Goal: Task Accomplishment & Management: Manage account settings

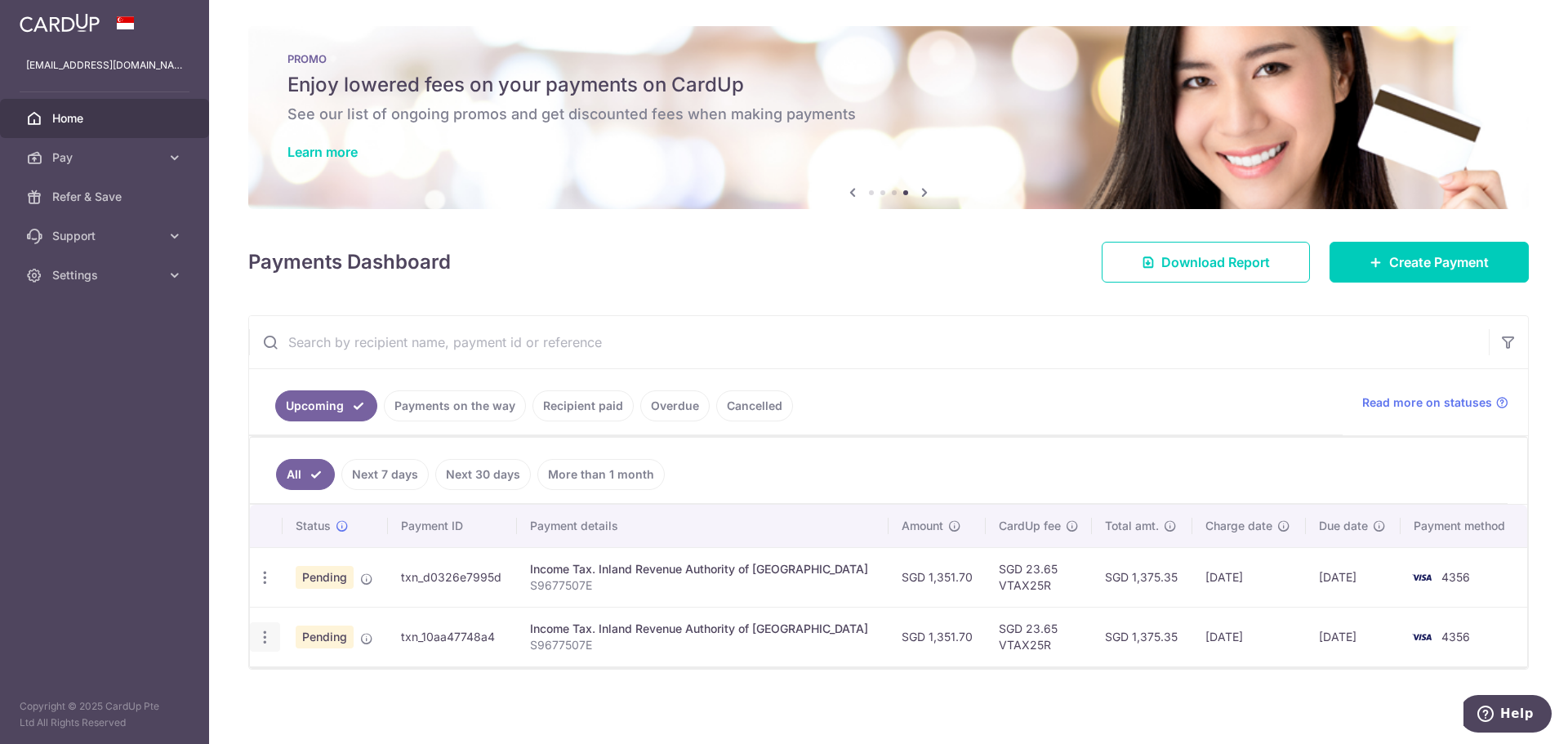
click at [267, 634] on icon "button" at bounding box center [265, 637] width 18 height 18
click at [322, 718] on span "Cancel payment" at bounding box center [351, 721] width 110 height 19
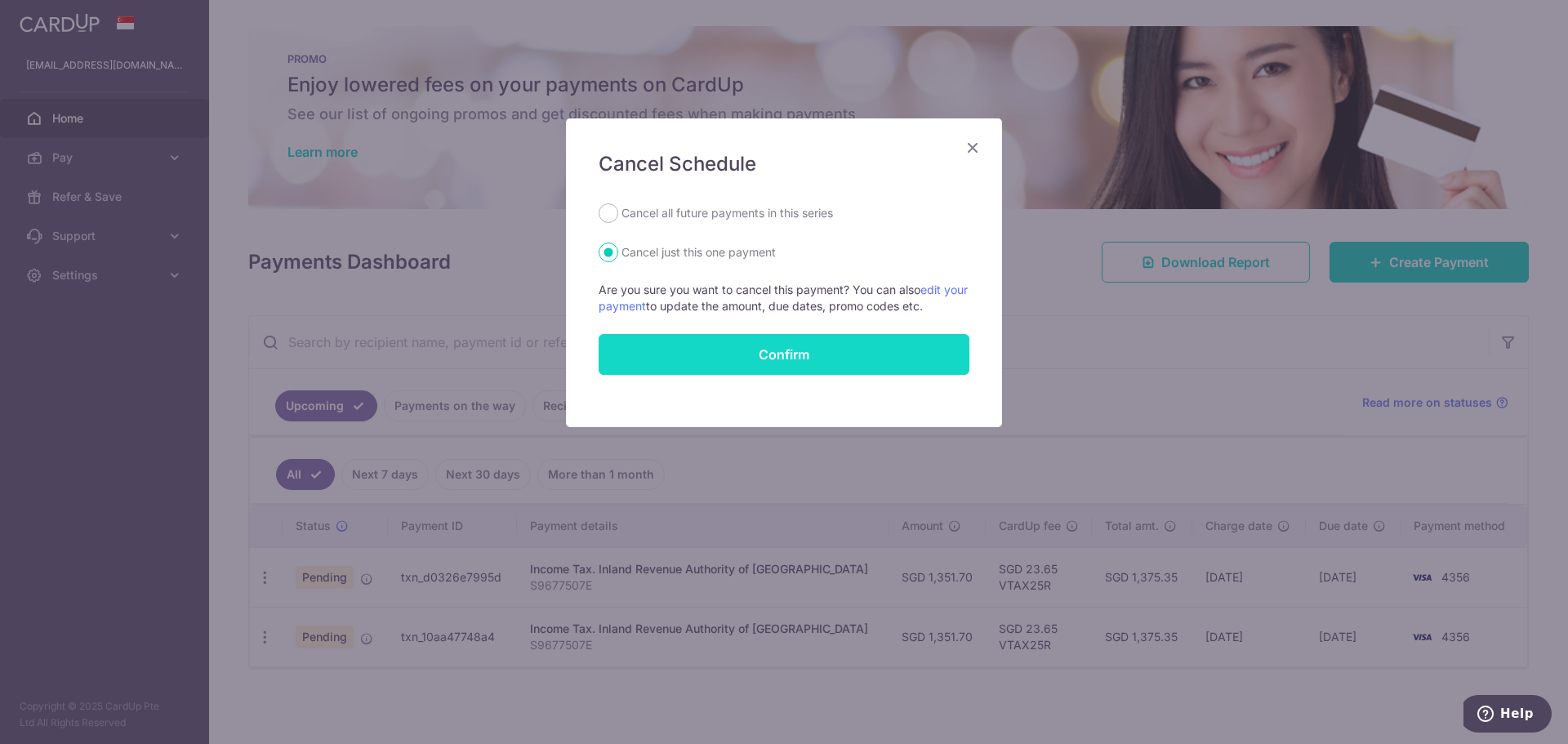
click at [797, 353] on button "Confirm" at bounding box center [784, 354] width 371 height 41
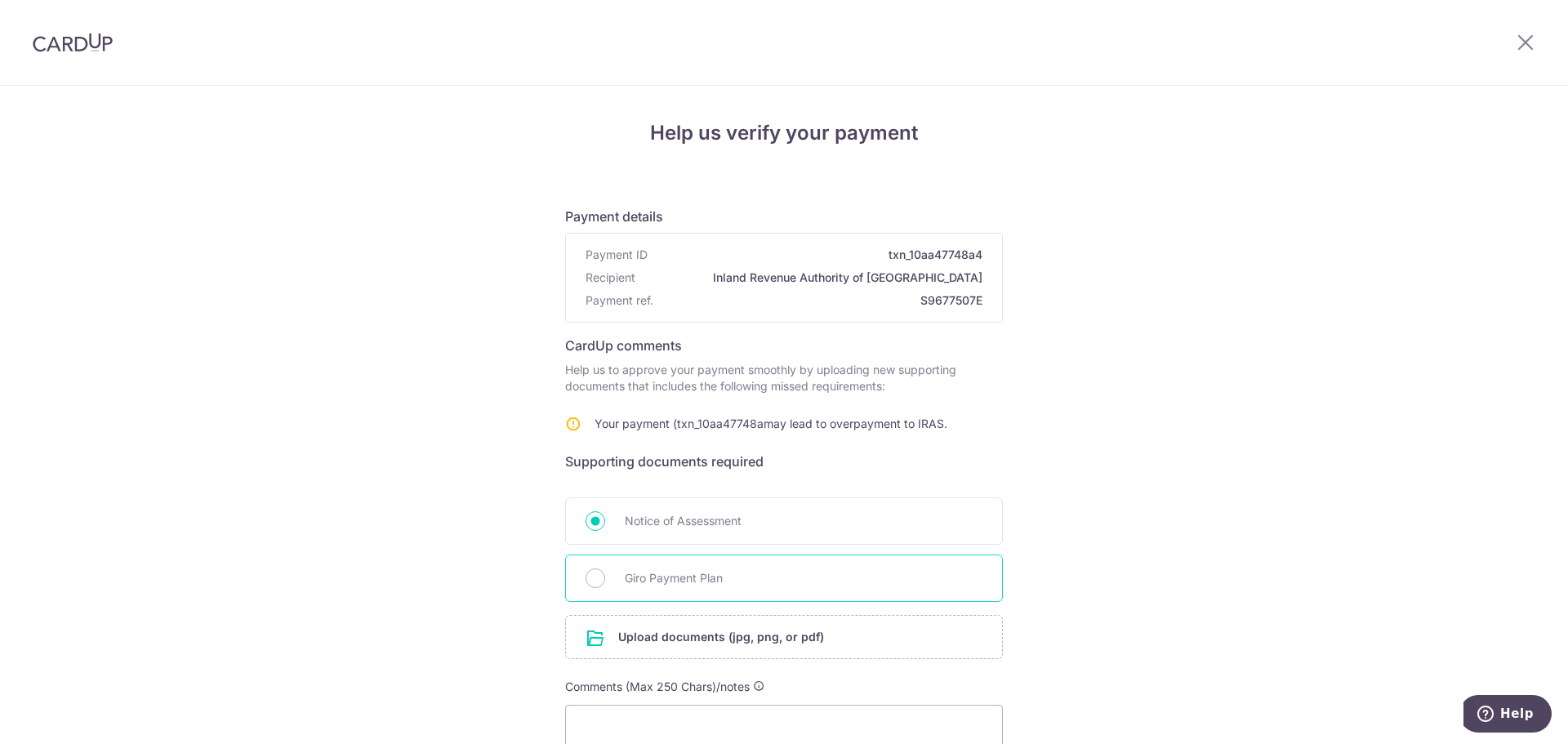
click at [640, 590] on div "Giro Payment Plan" at bounding box center [784, 578] width 438 height 47
click at [595, 570] on input "Giro Payment Plan" at bounding box center [595, 578] width 19 height 19
radio input "true"
click at [1525, 40] on icon at bounding box center [1525, 42] width 19 height 20
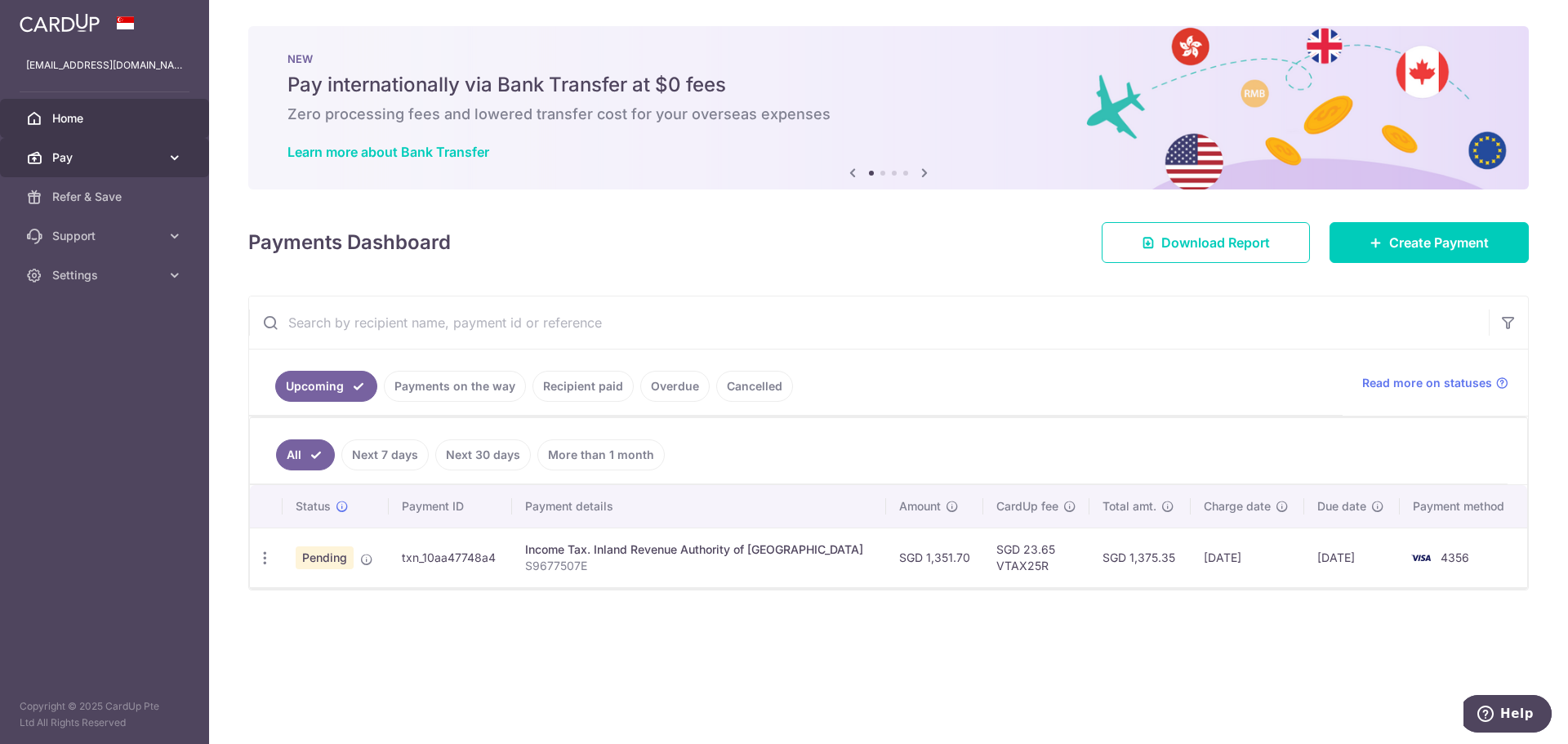
click at [95, 170] on link "Pay" at bounding box center [104, 158] width 209 height 40
click at [757, 382] on link "Cancelled" at bounding box center [754, 386] width 77 height 31
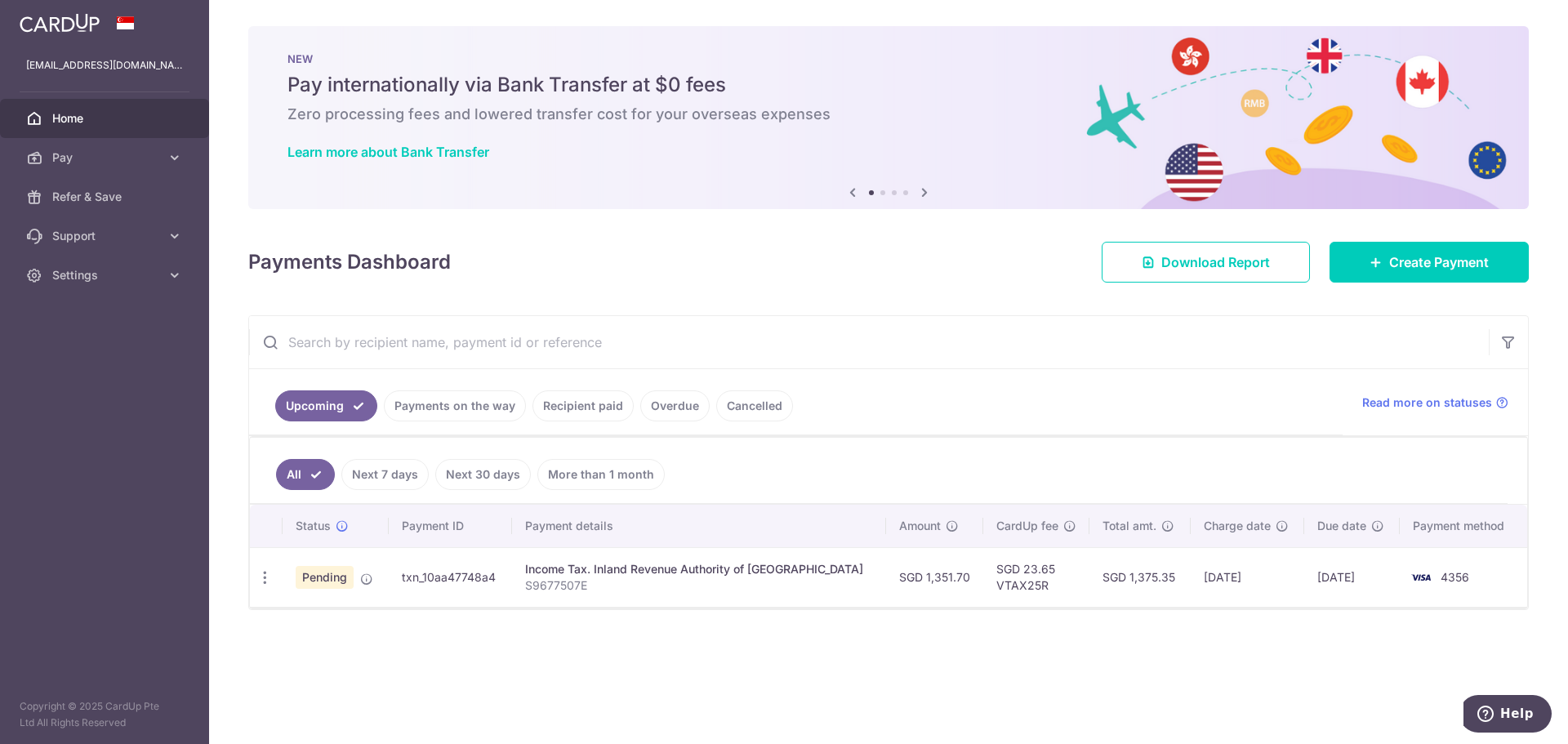
click at [448, 403] on link "Payments on the way" at bounding box center [454, 406] width 142 height 31
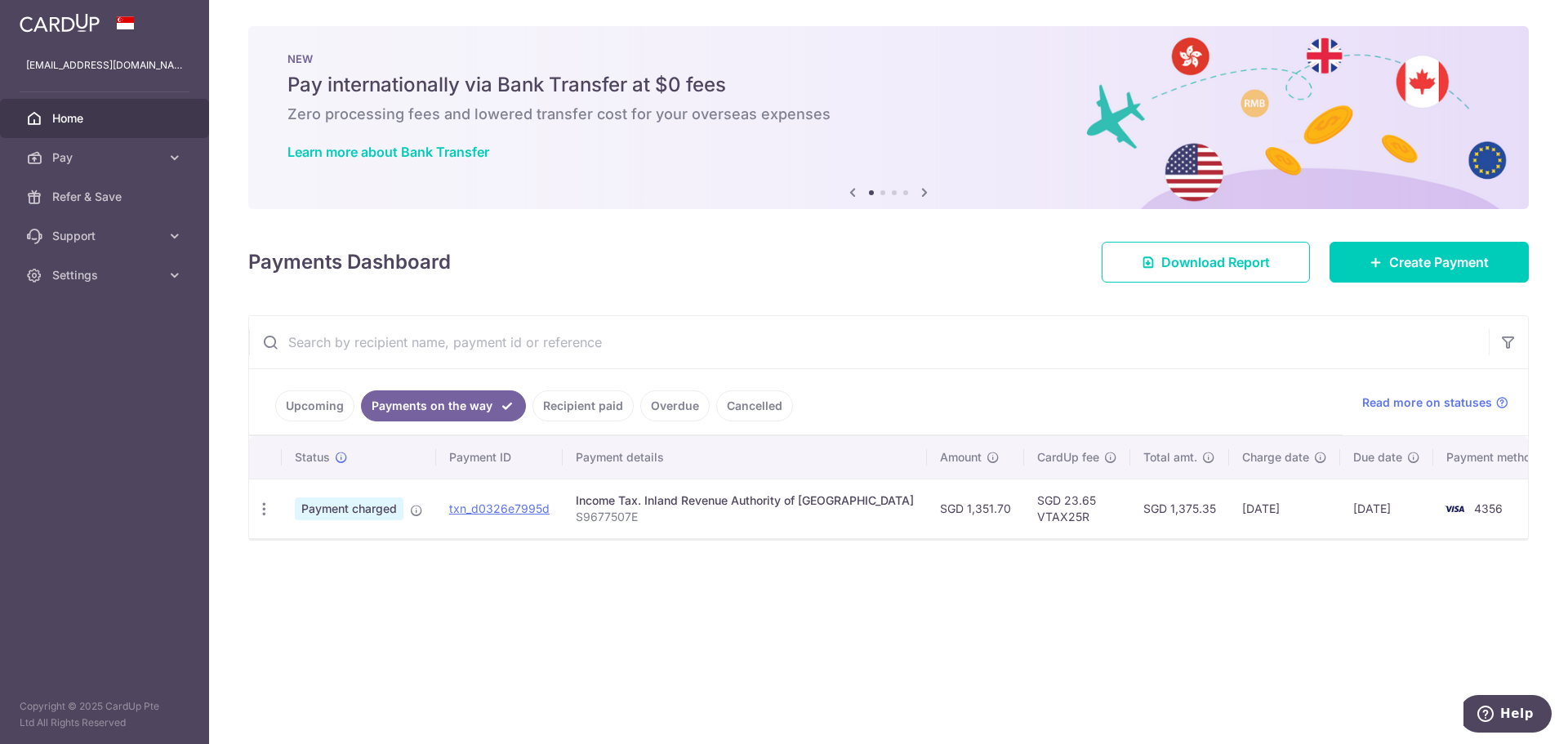
click at [313, 403] on link "Upcoming" at bounding box center [315, 406] width 79 height 31
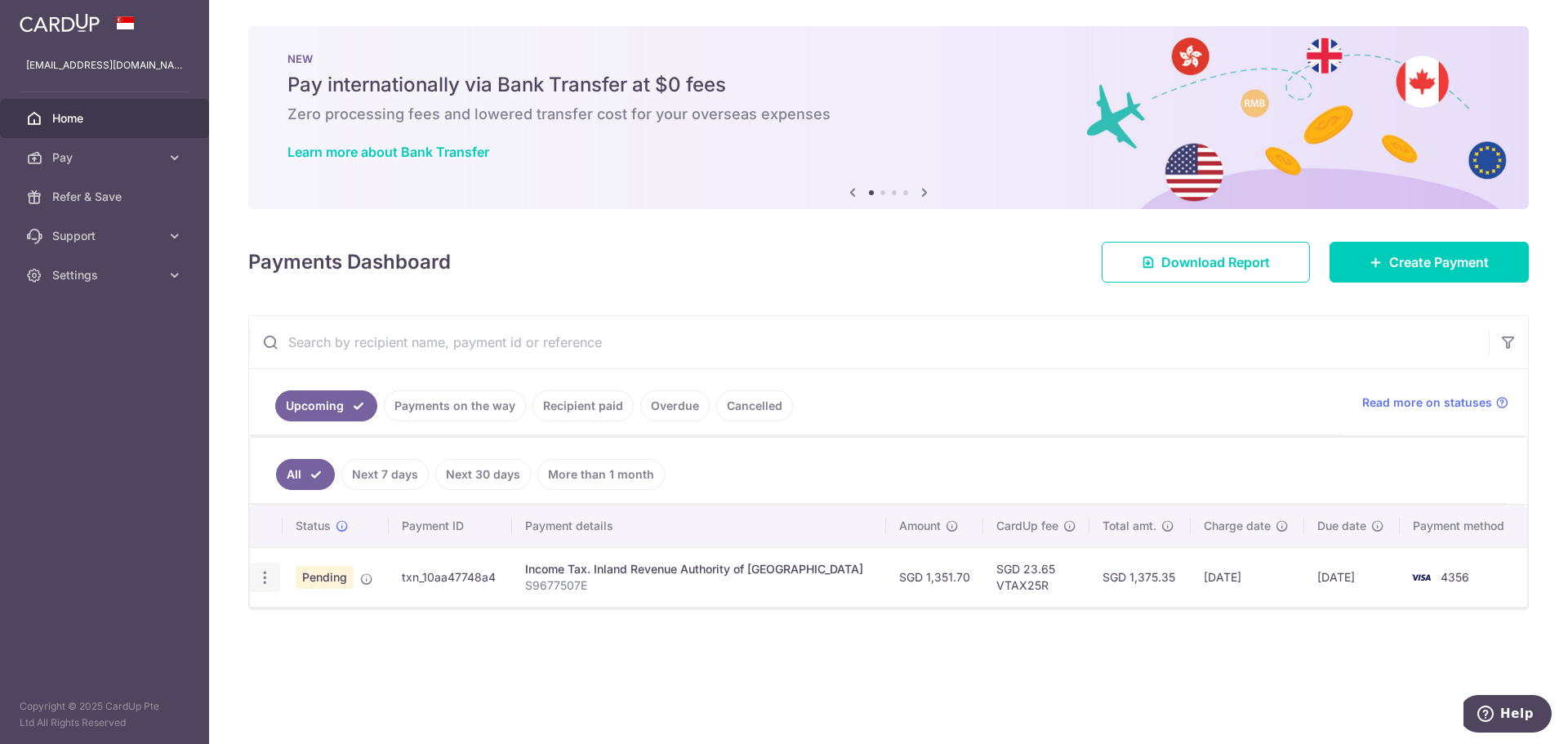
click at [258, 578] on icon "button" at bounding box center [265, 577] width 18 height 18
click at [351, 661] on span "Cancel payment" at bounding box center [351, 662] width 110 height 19
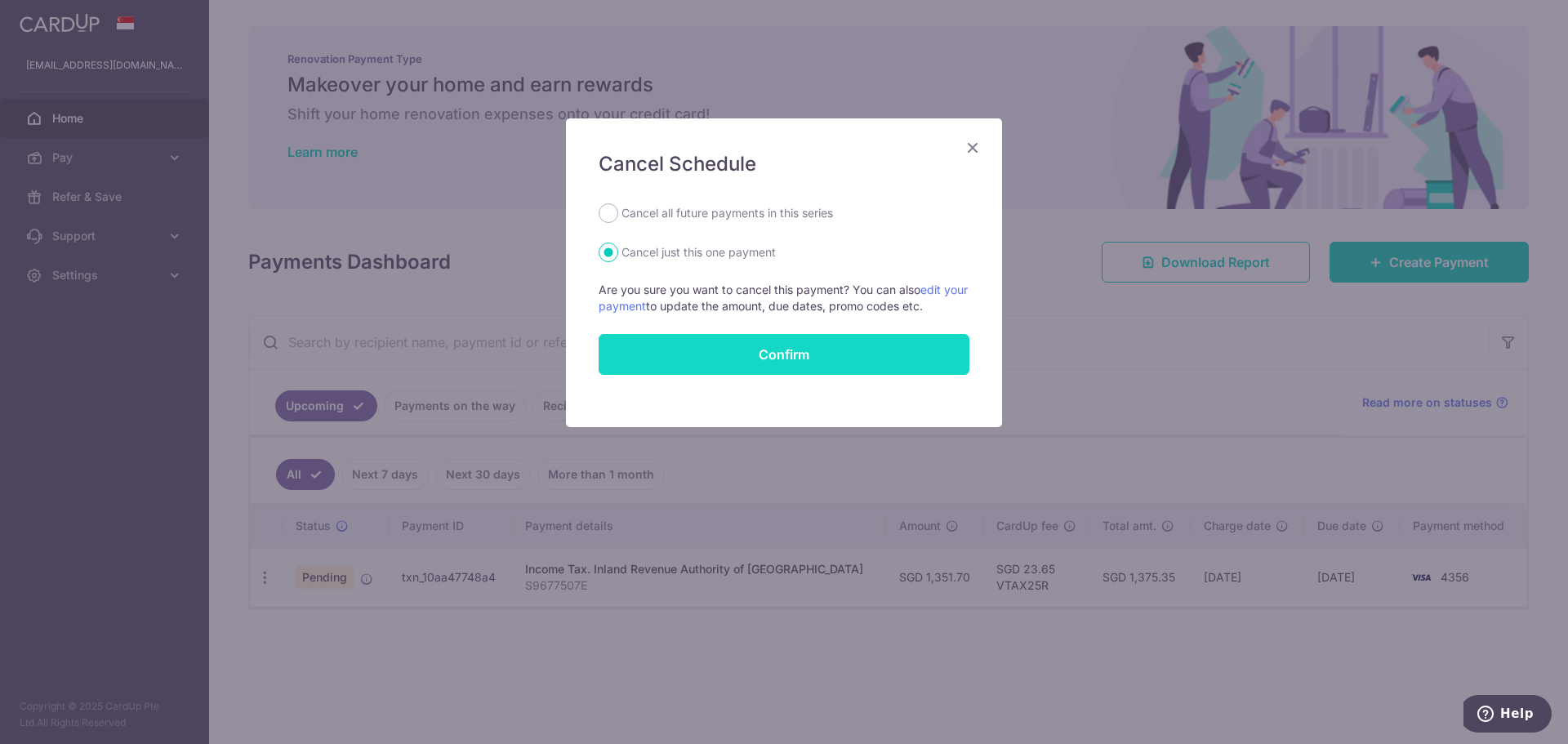
click at [784, 348] on button "Confirm" at bounding box center [784, 354] width 371 height 41
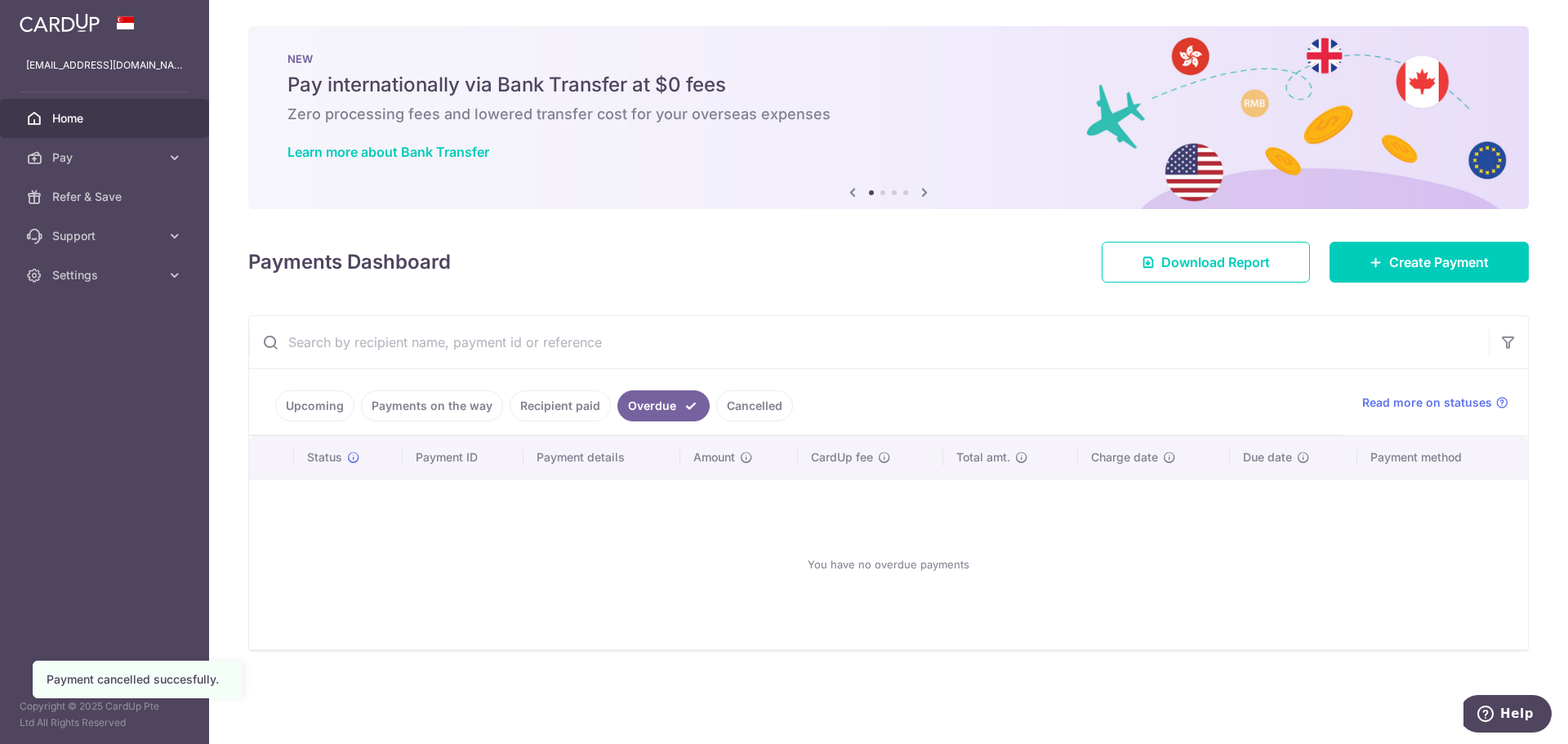
click at [737, 414] on link "Cancelled" at bounding box center [754, 406] width 77 height 31
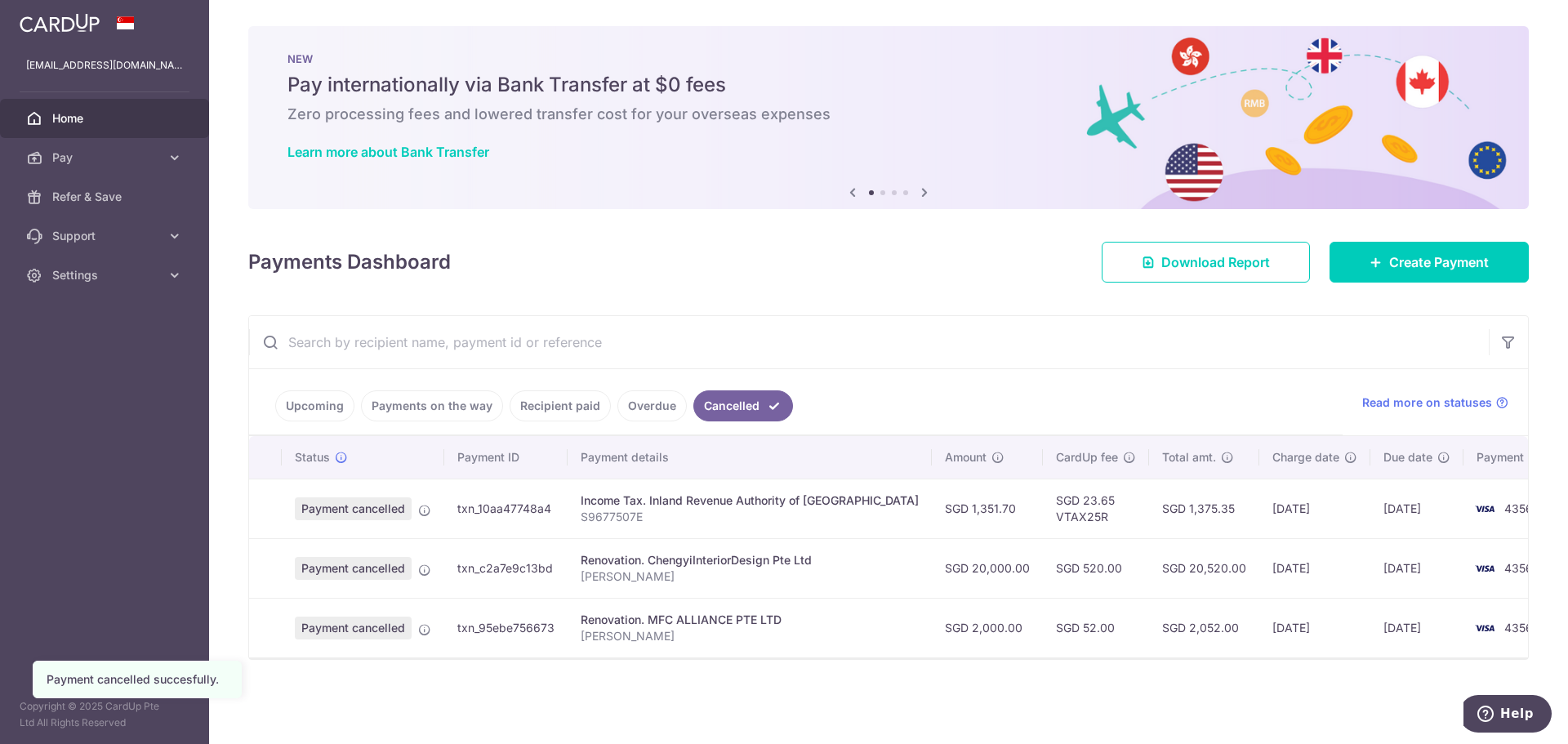
click at [569, 411] on link "Recipient paid" at bounding box center [560, 406] width 101 height 31
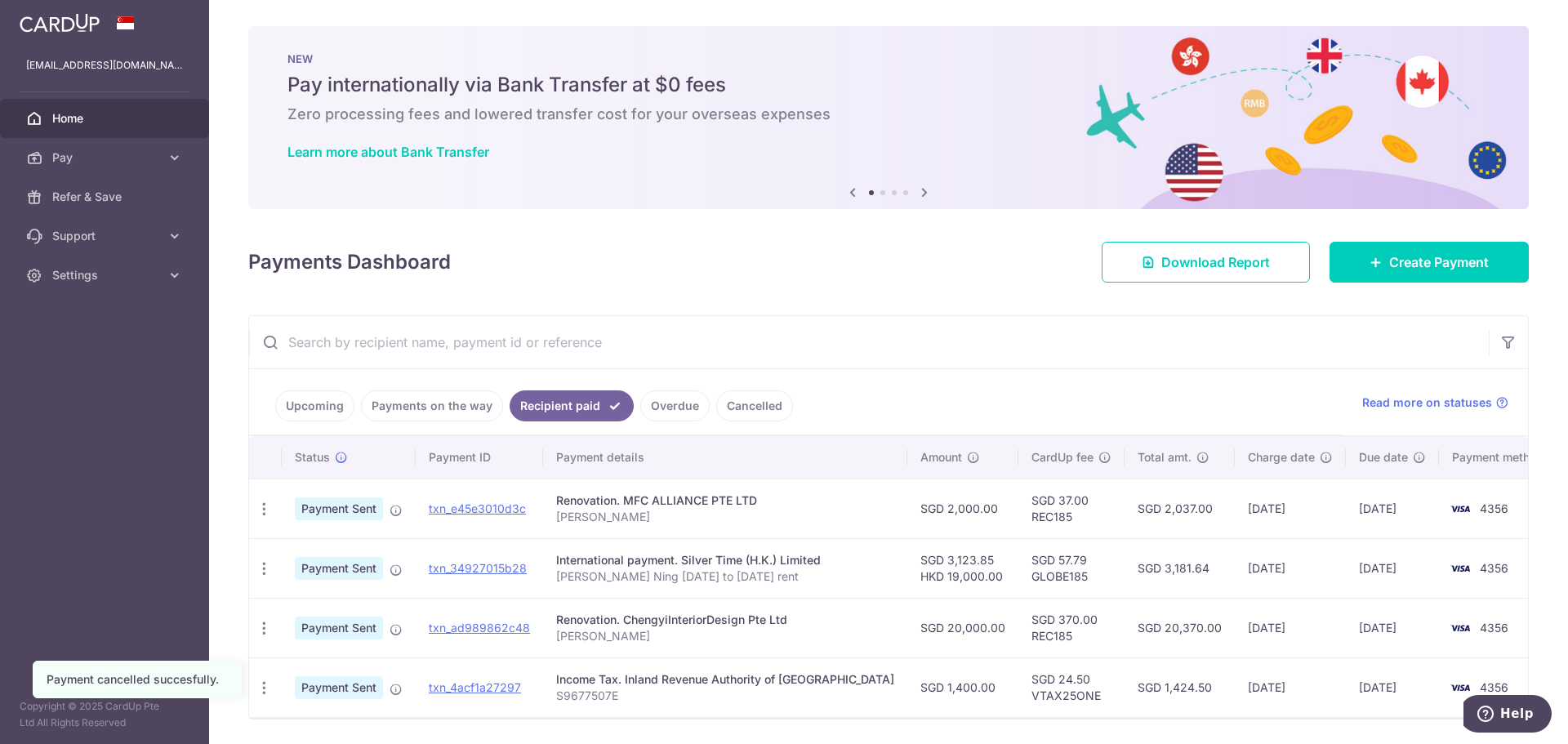
click at [474, 409] on link "Payments on the way" at bounding box center [432, 406] width 142 height 31
